Goal: Information Seeking & Learning: Find specific fact

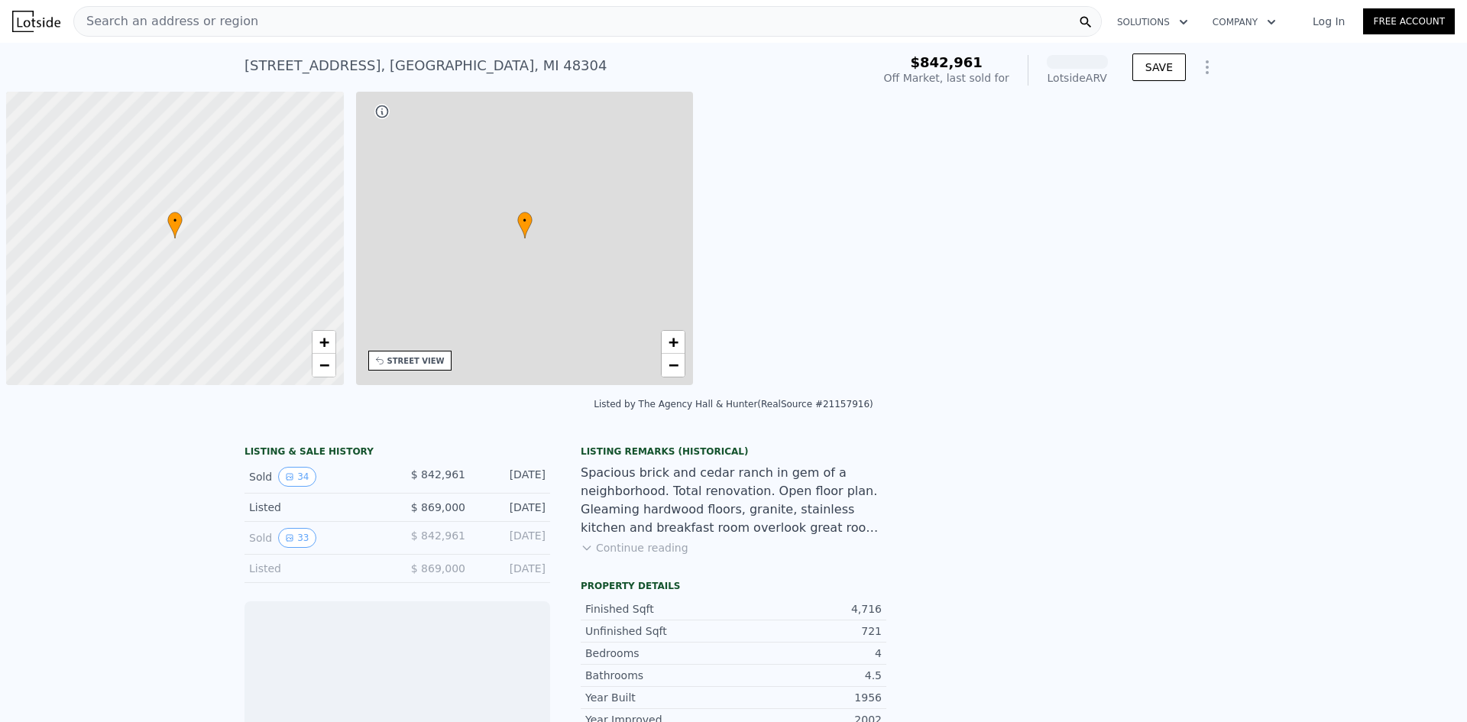
scroll to position [0, 6]
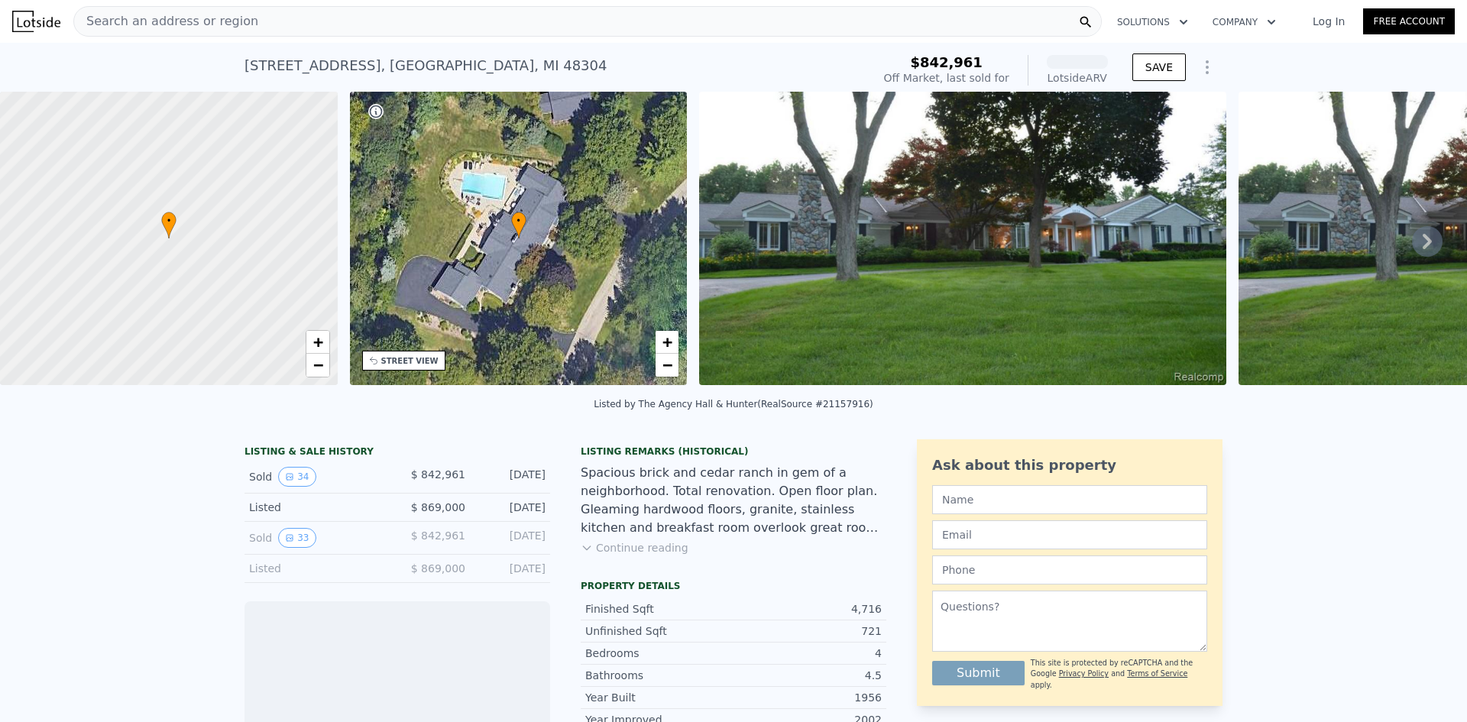
click at [1061, 331] on img at bounding box center [962, 238] width 527 height 293
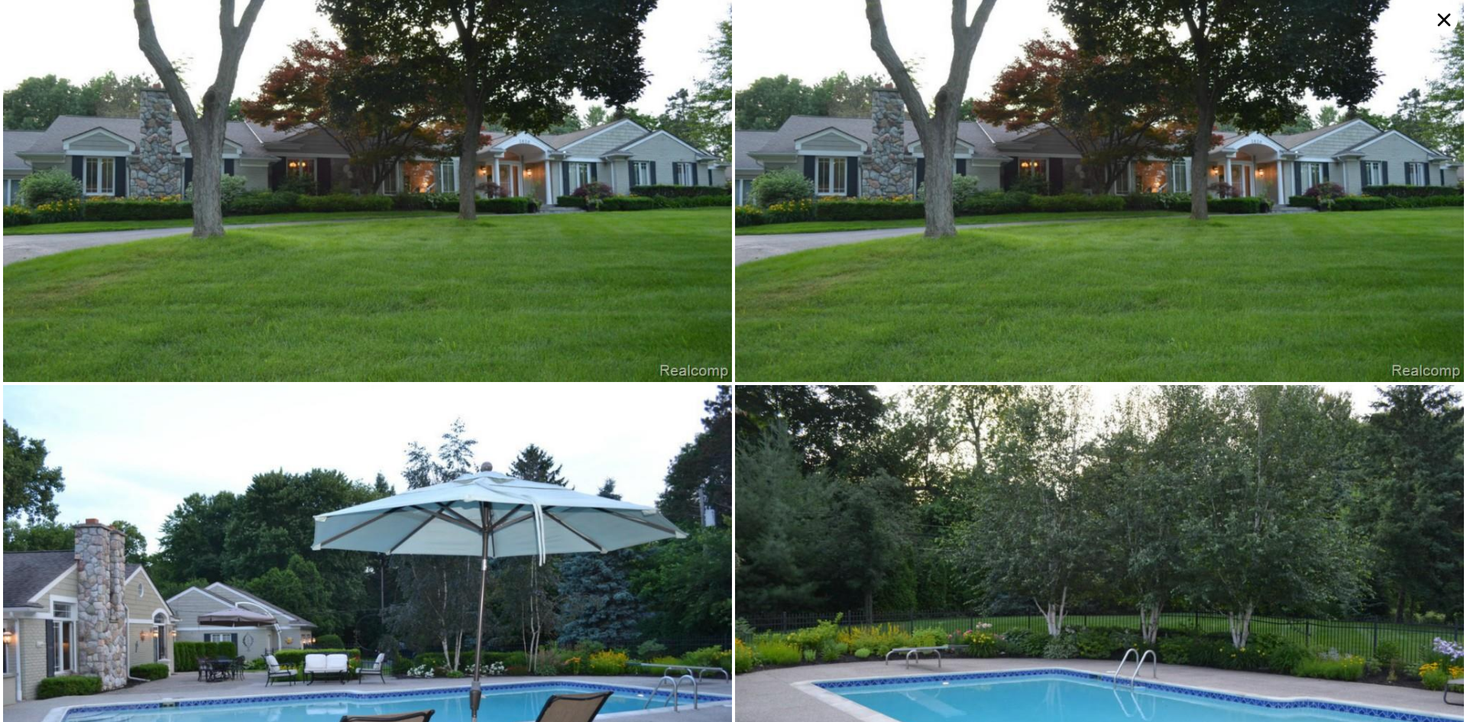
scroll to position [0, 0]
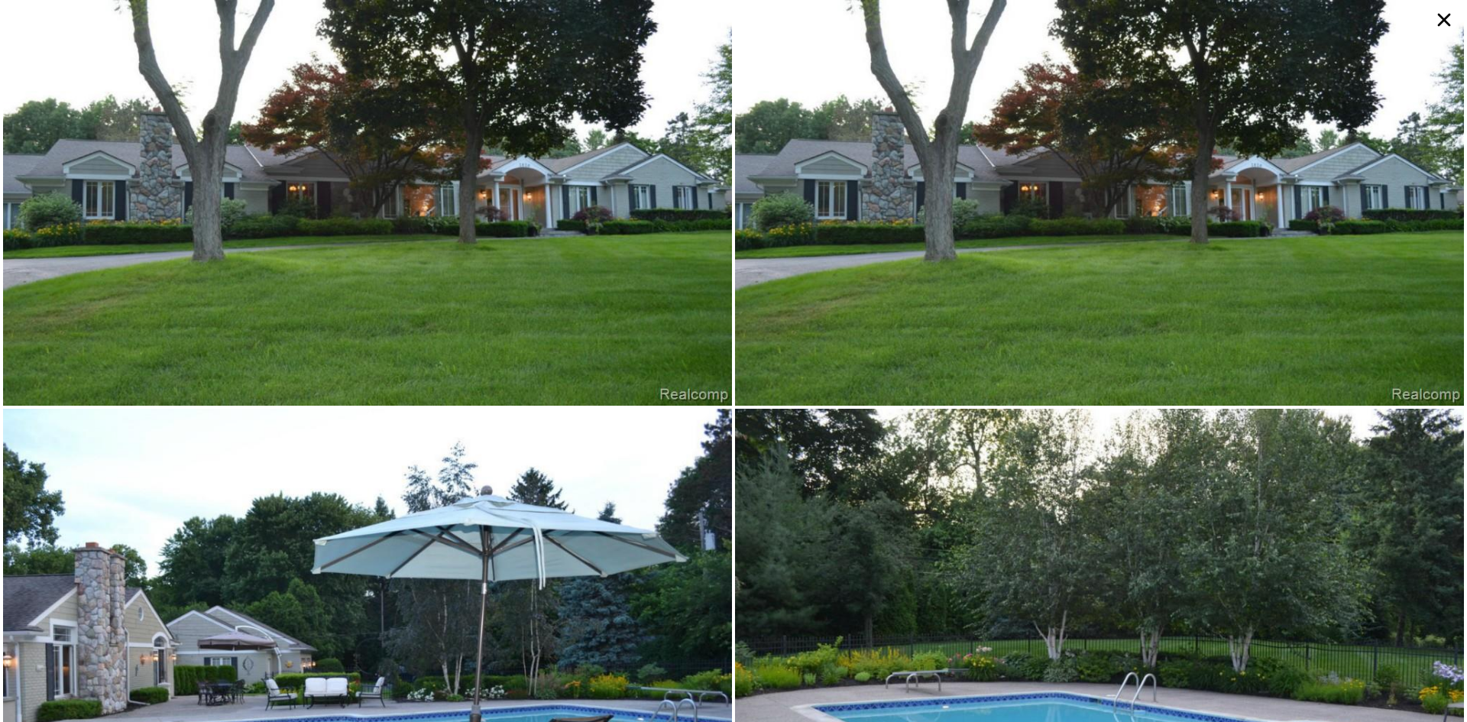
click at [1436, 21] on icon at bounding box center [1445, 20] width 28 height 28
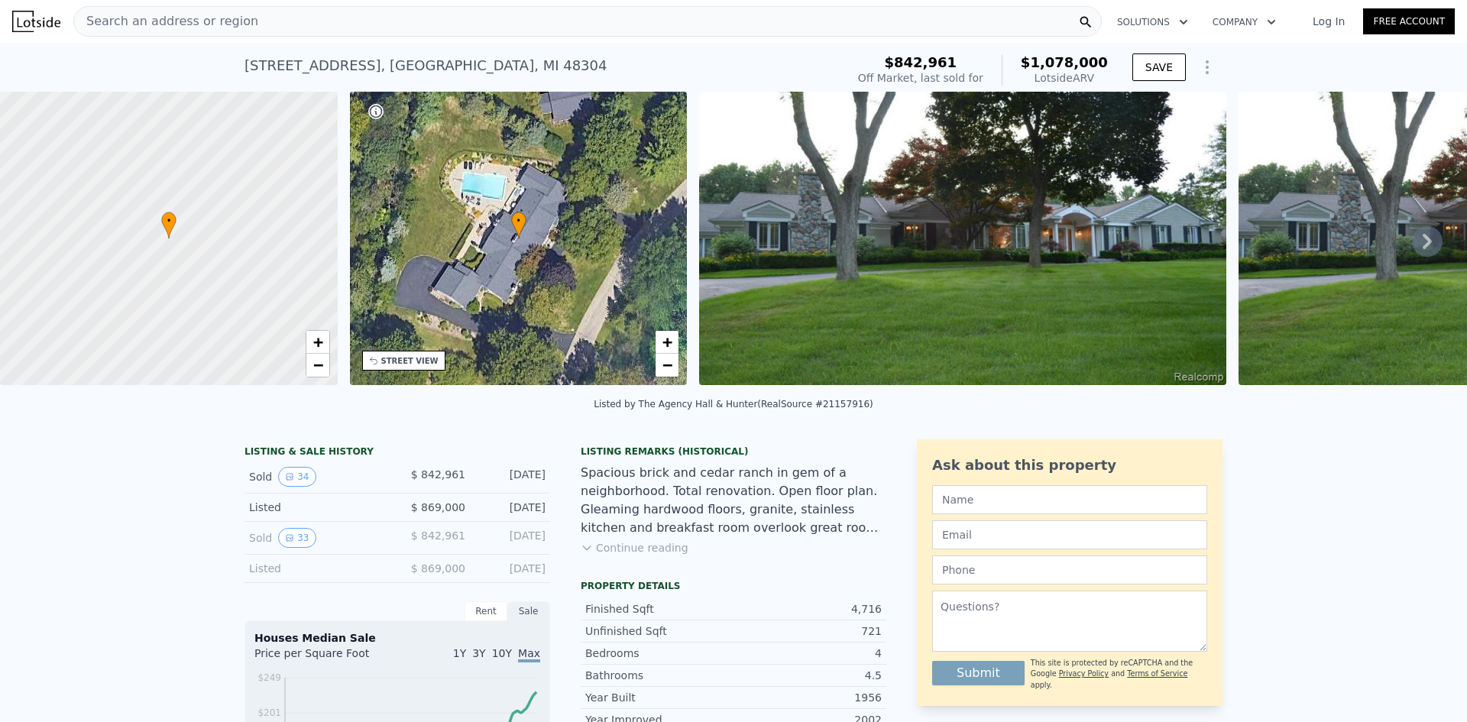
click at [526, 22] on div "Search an address or region" at bounding box center [587, 21] width 1029 height 31
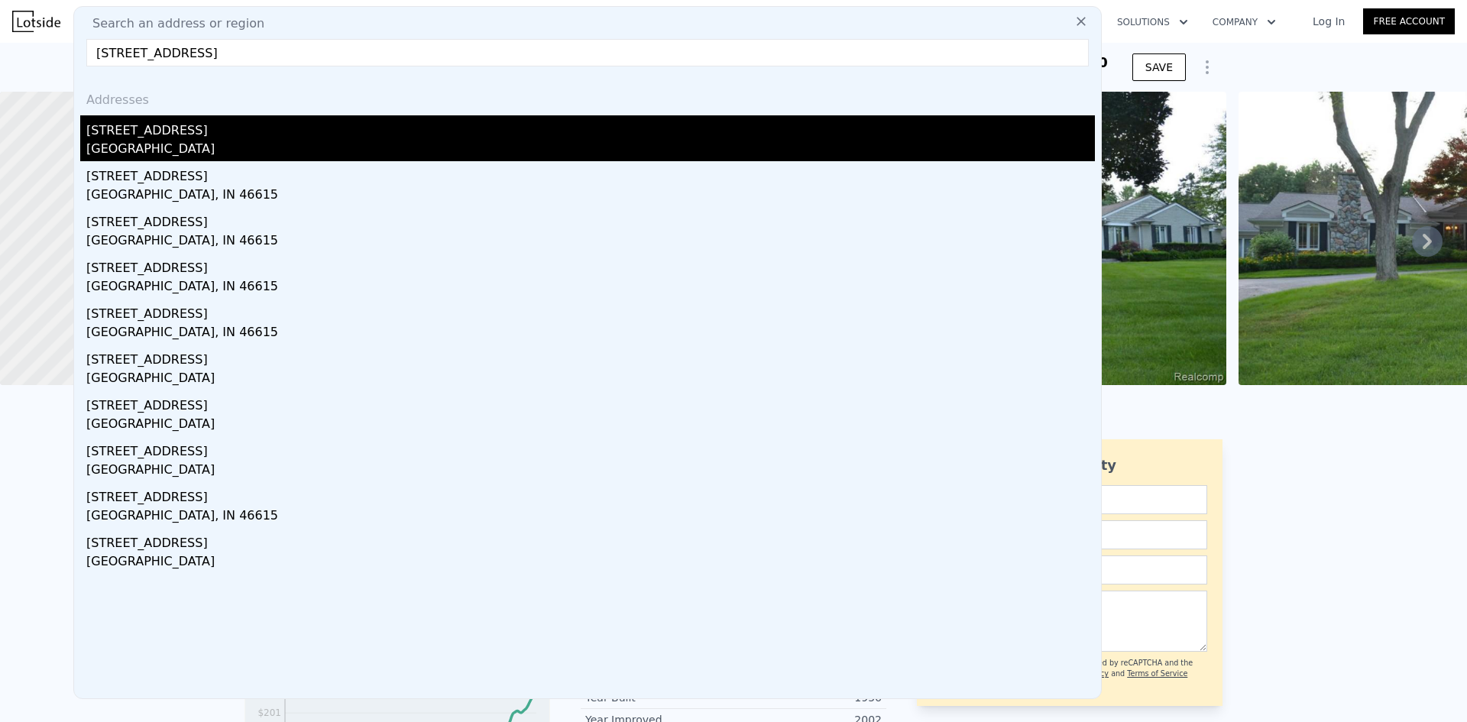
type input "[STREET_ADDRESS]"
click at [327, 140] on div "[GEOGRAPHIC_DATA]" at bounding box center [590, 150] width 1009 height 21
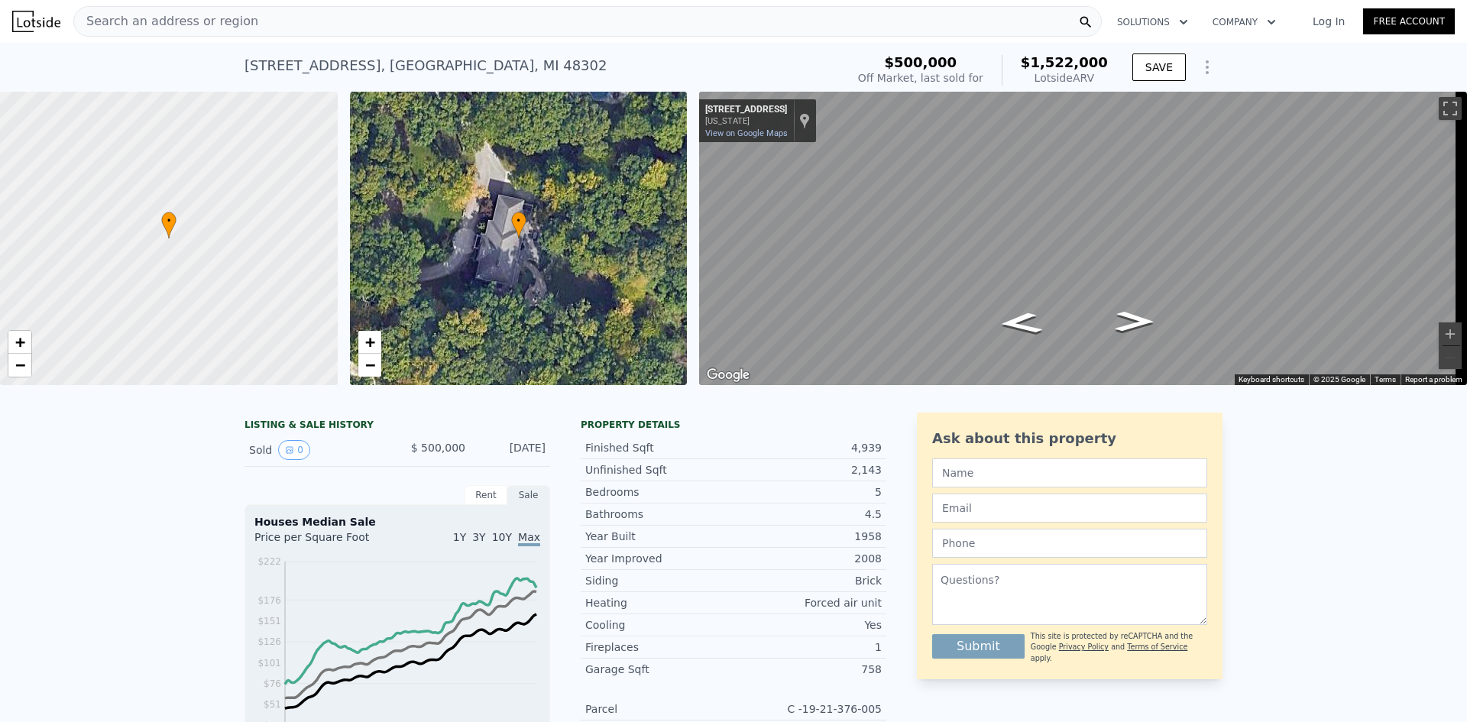
click at [555, 20] on div "Search an address or region" at bounding box center [587, 21] width 1029 height 31
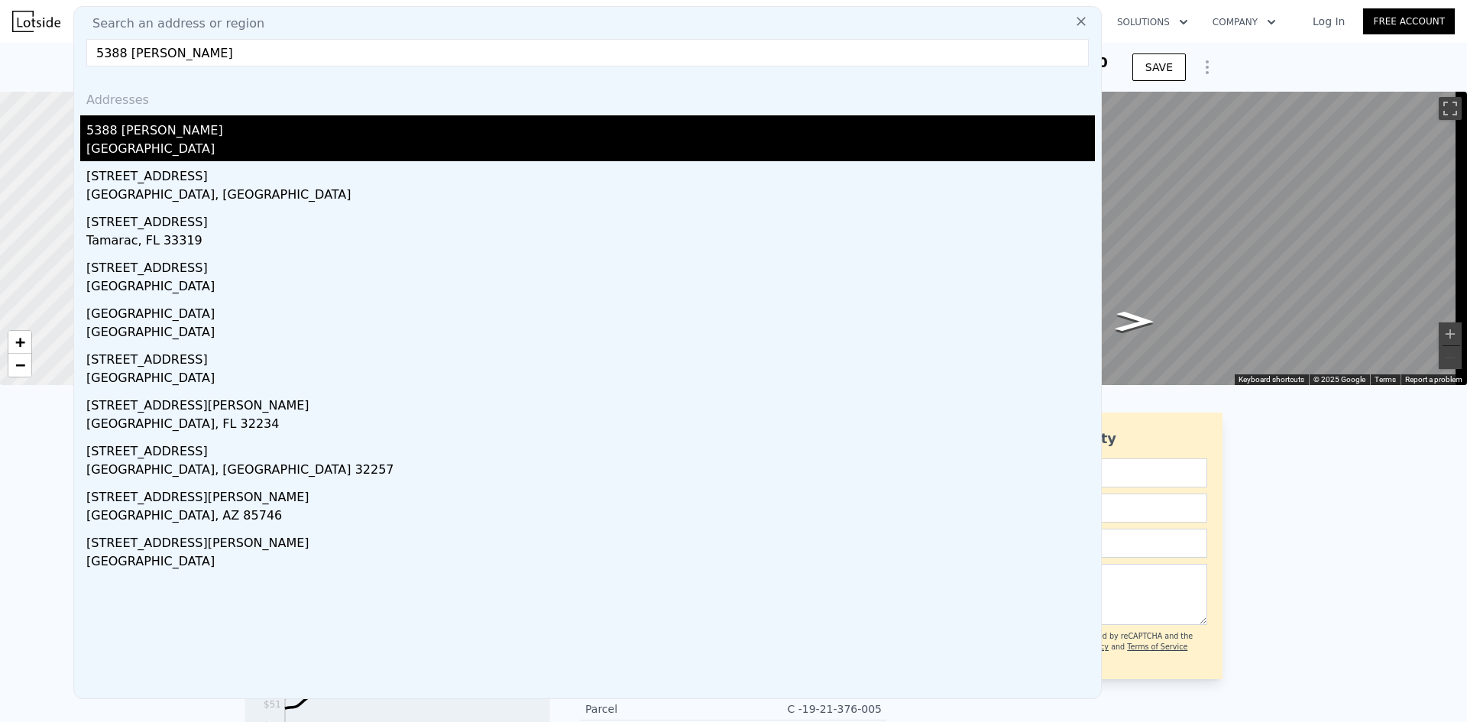
type input "5388 [PERSON_NAME]"
click at [464, 125] on div "5388 [PERSON_NAME]" at bounding box center [590, 127] width 1009 height 24
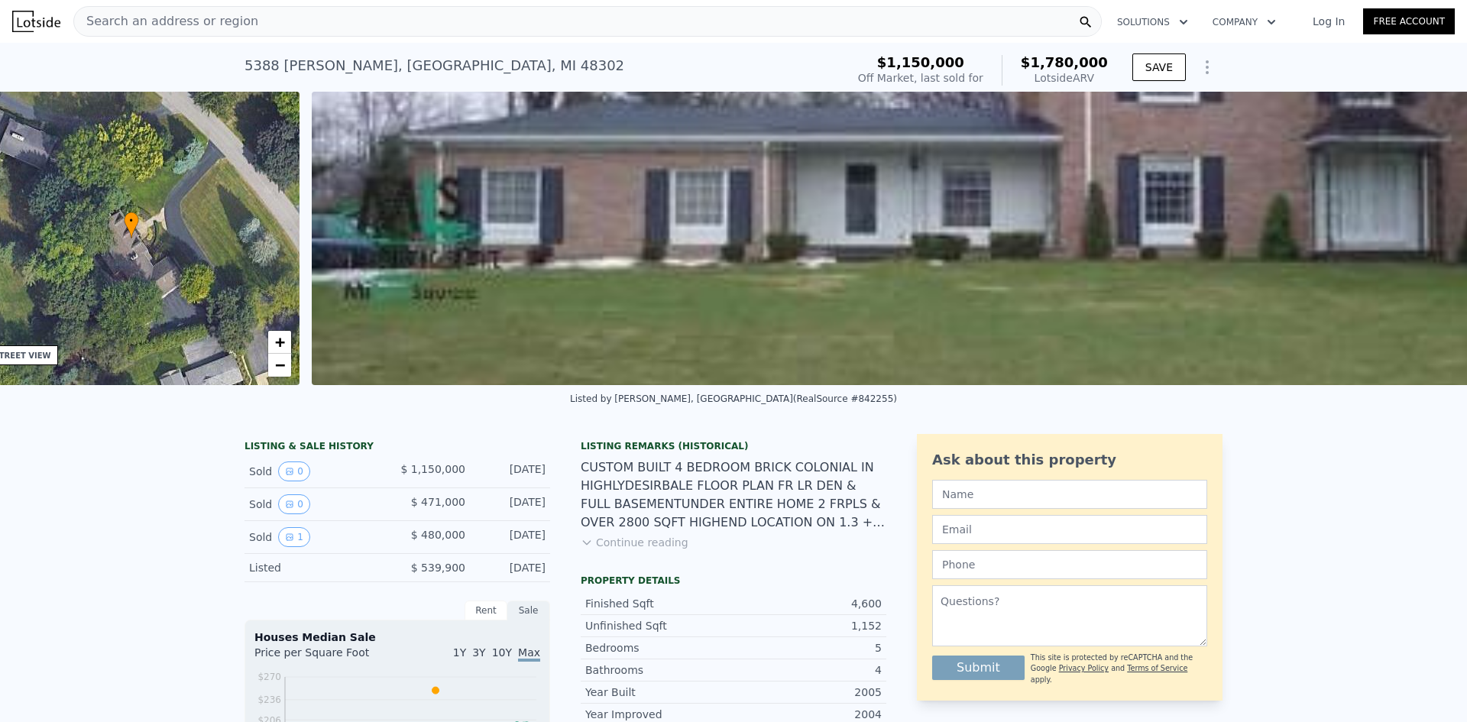
scroll to position [0, 356]
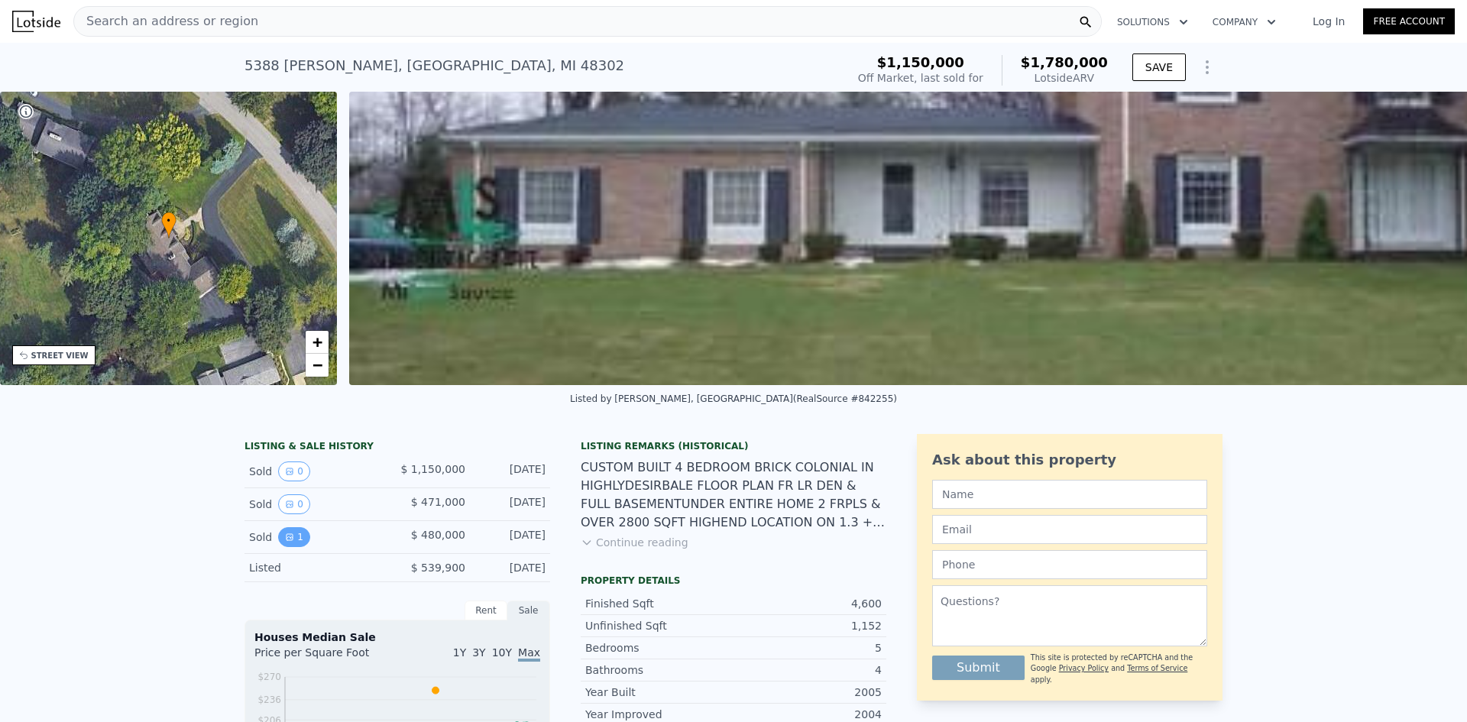
click at [291, 547] on button "1" at bounding box center [294, 537] width 32 height 20
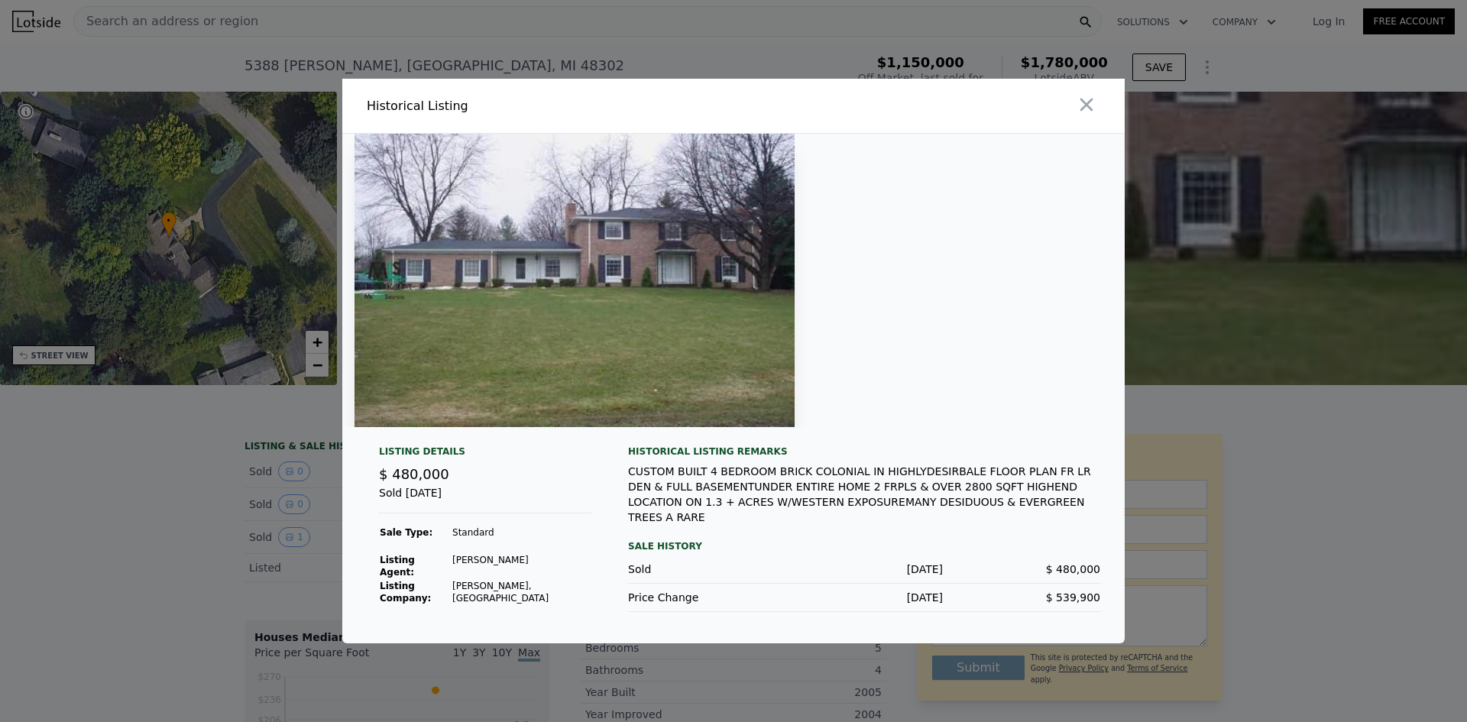
click at [1300, 575] on div at bounding box center [733, 361] width 1467 height 722
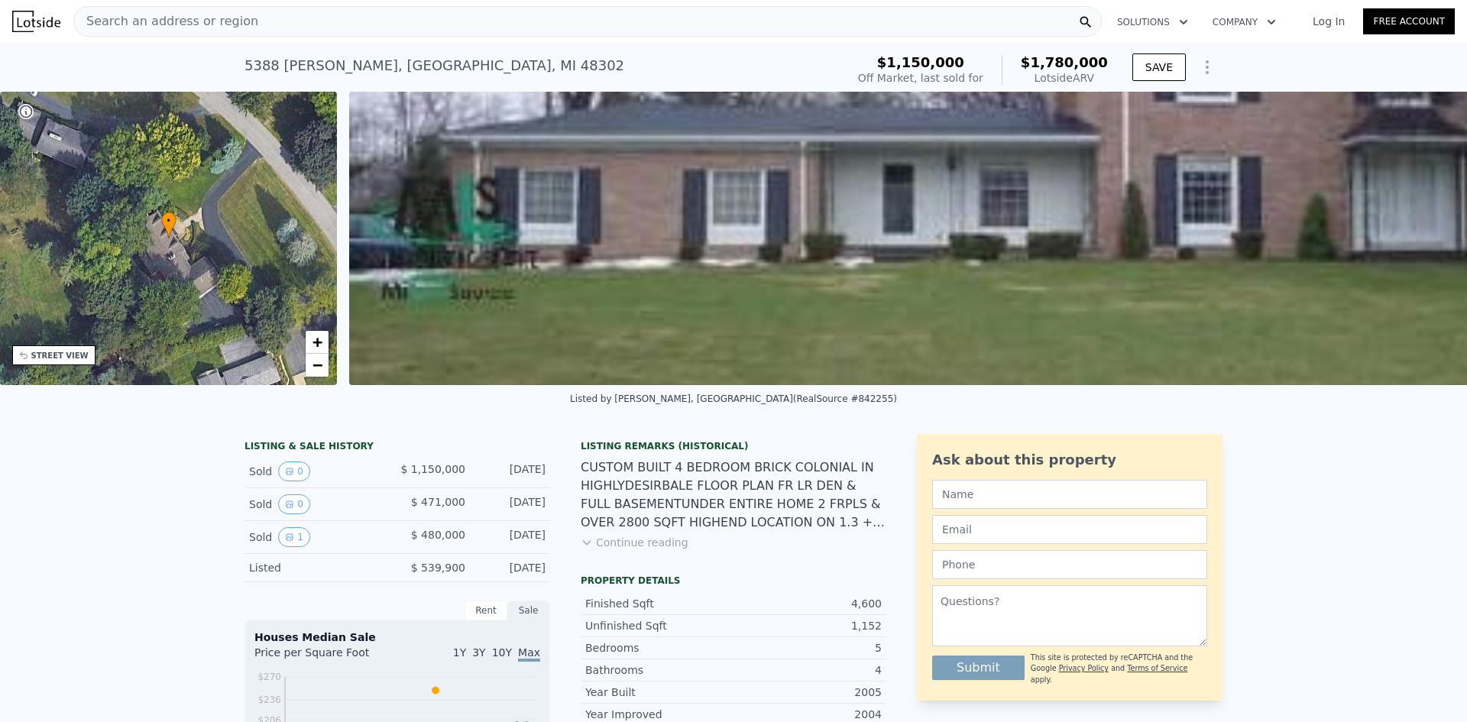
click at [270, 478] on div "Sold 0" at bounding box center [317, 472] width 136 height 20
click at [278, 478] on button "0" at bounding box center [294, 472] width 32 height 20
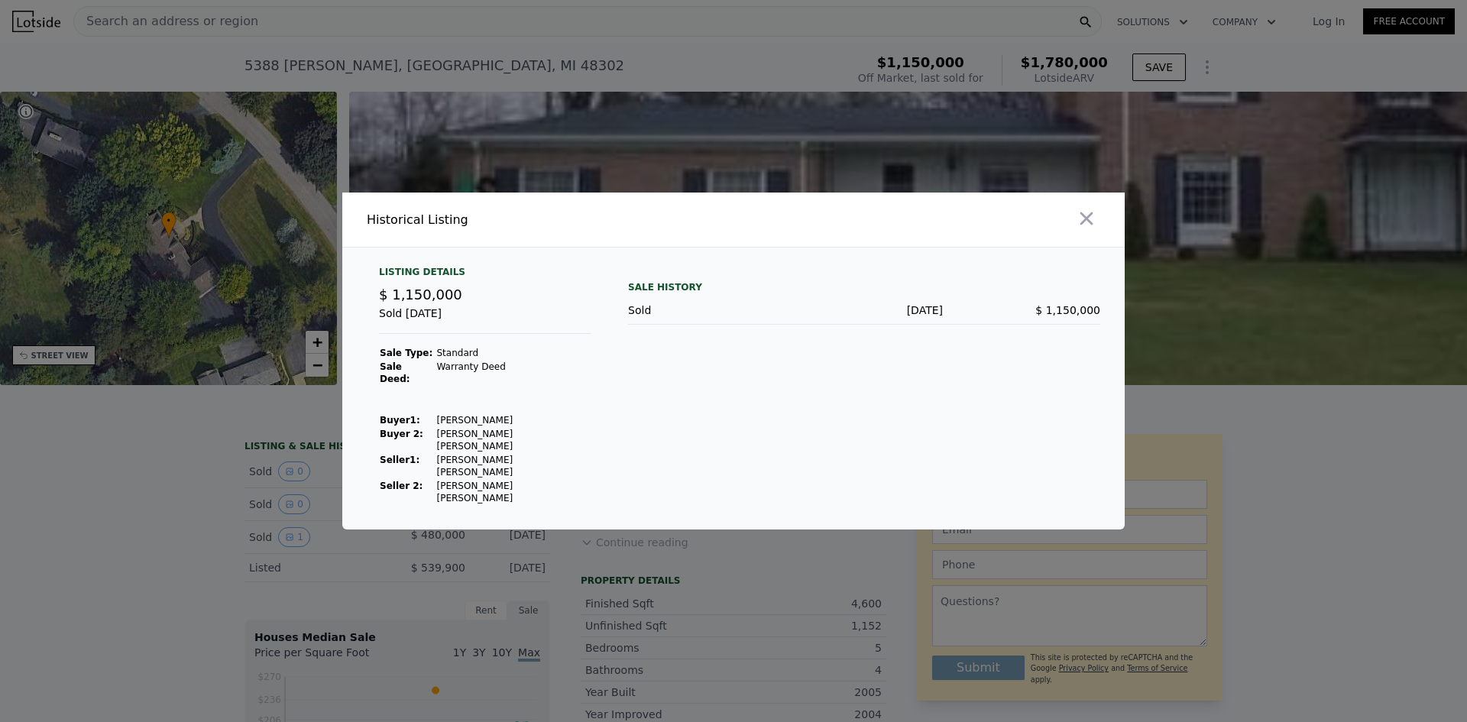
click at [212, 490] on div at bounding box center [733, 361] width 1467 height 722
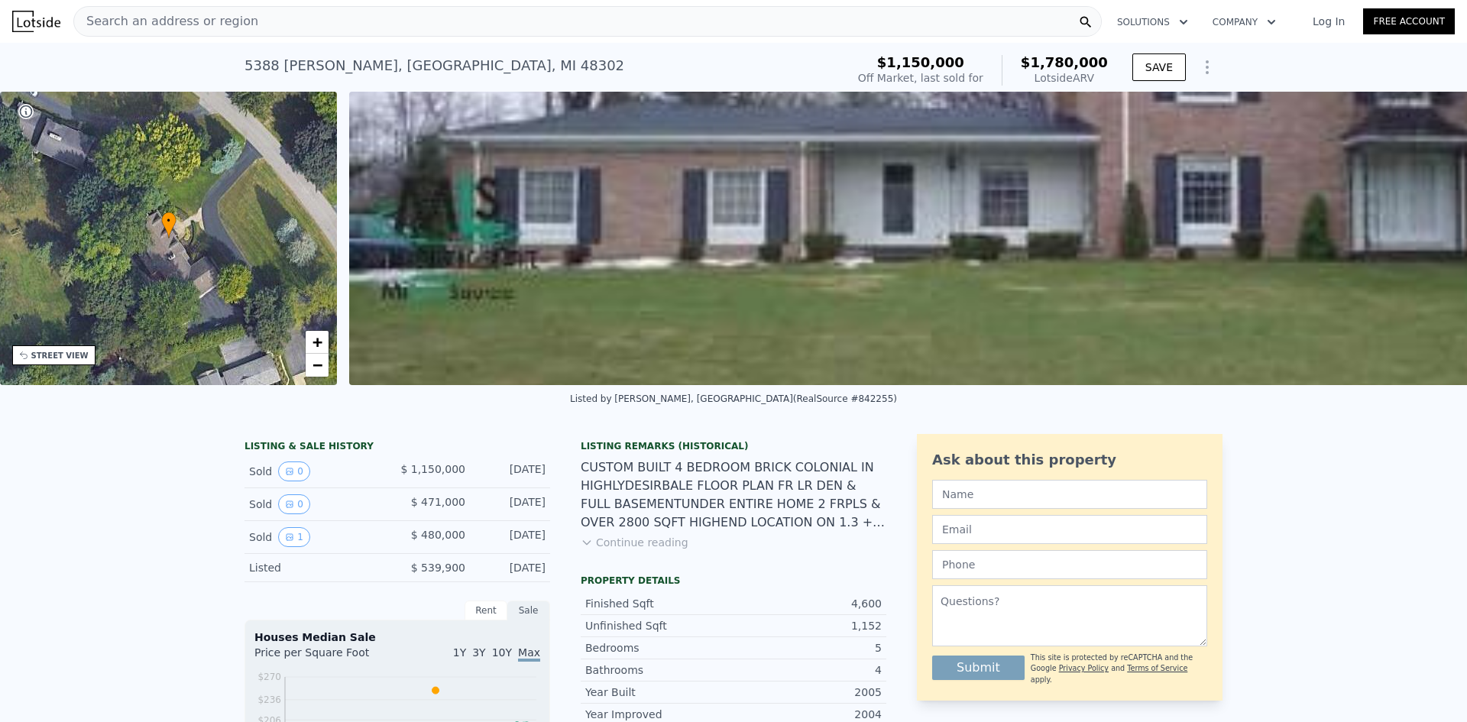
click at [562, 32] on div "Search an address or region" at bounding box center [587, 21] width 1029 height 31
